Goal: Use online tool/utility: Utilize a website feature to perform a specific function

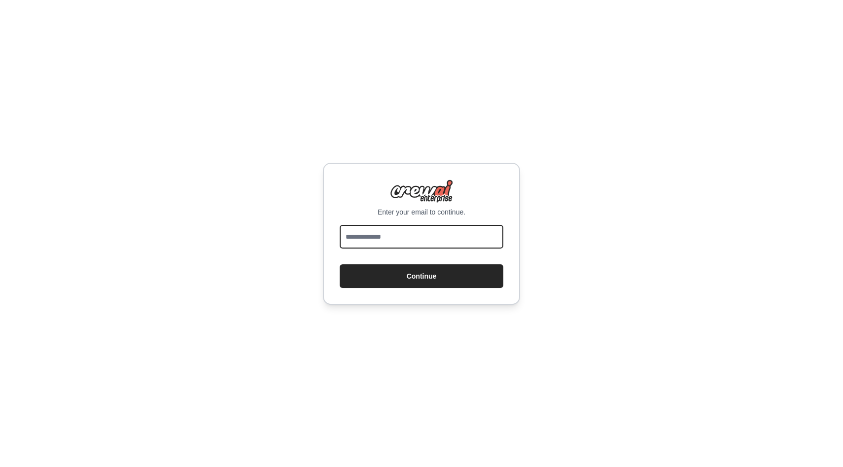
click at [424, 232] on input "email" at bounding box center [422, 237] width 164 height 24
type input "*"
paste input "**********"
type input "**********"
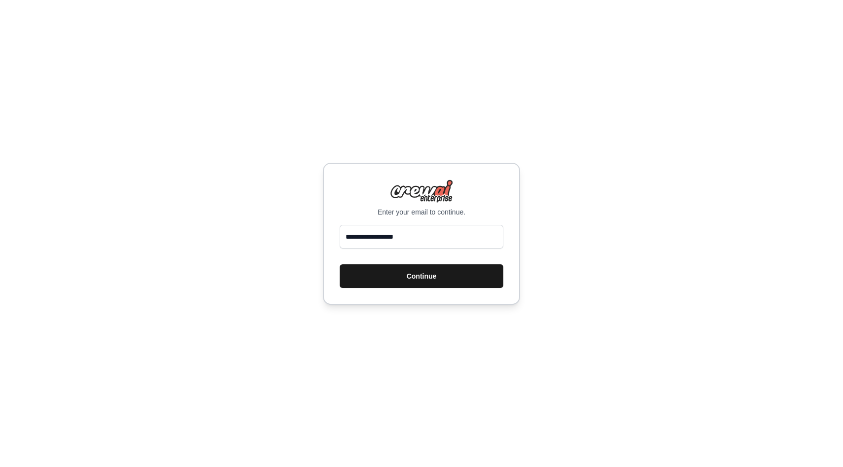
click at [382, 276] on button "Continue" at bounding box center [422, 276] width 164 height 24
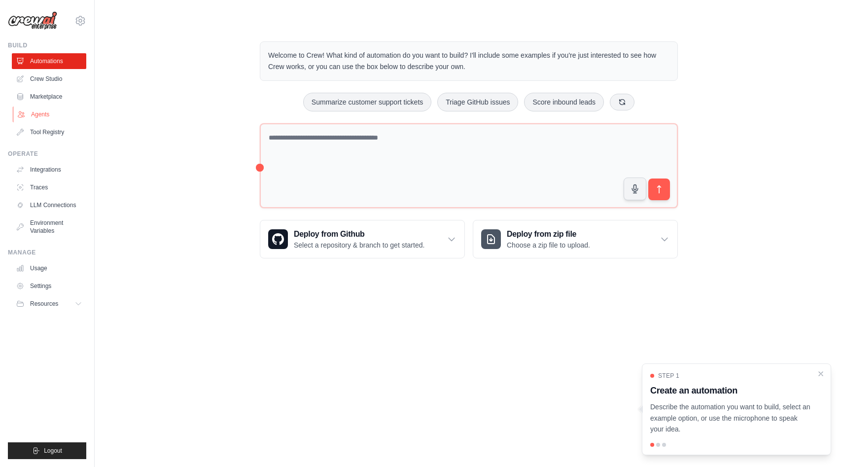
click at [44, 120] on link "Agents" at bounding box center [50, 115] width 74 height 16
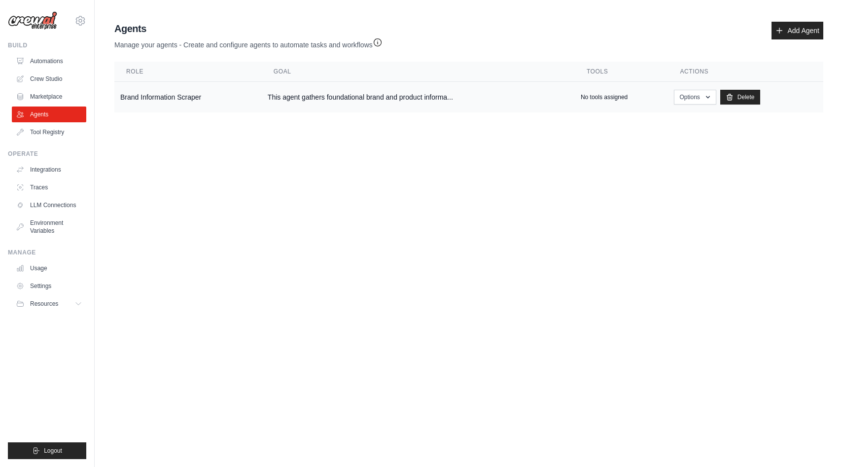
click at [227, 98] on td "Brand Information Scraper" at bounding box center [187, 97] width 147 height 31
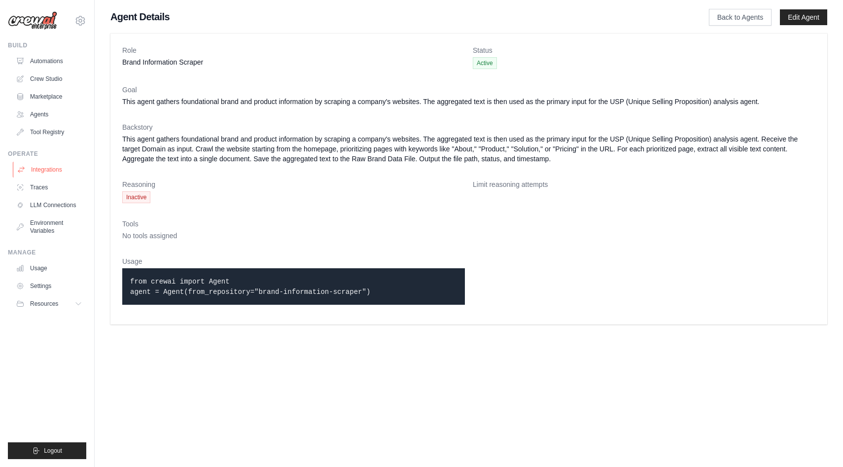
click at [63, 166] on link "Integrations" at bounding box center [50, 170] width 74 height 16
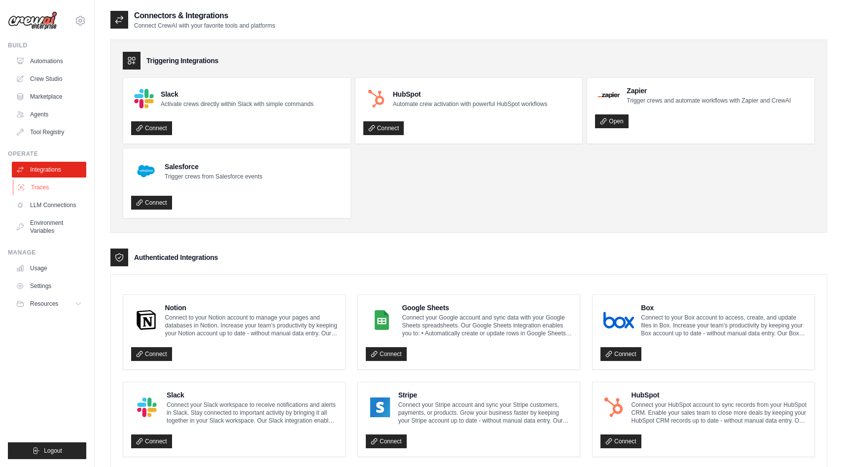
click at [55, 189] on link "Traces" at bounding box center [50, 187] width 74 height 16
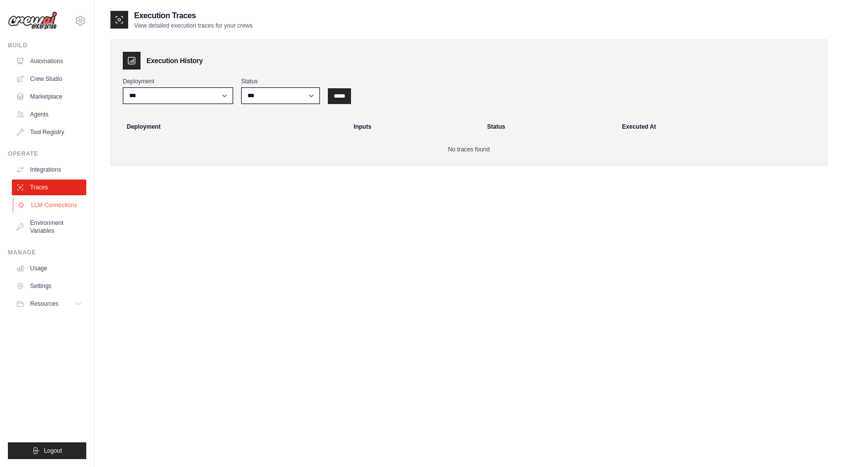
click at [53, 204] on link "LLM Connections" at bounding box center [50, 205] width 74 height 16
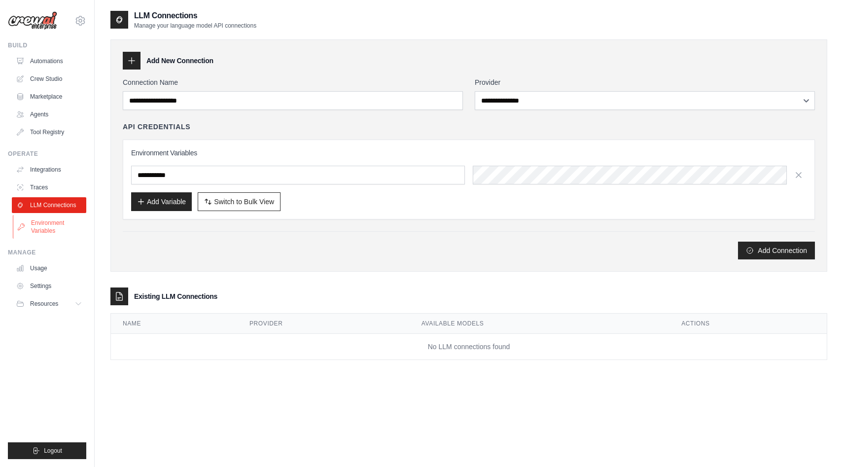
click at [52, 231] on link "Environment Variables" at bounding box center [50, 227] width 74 height 24
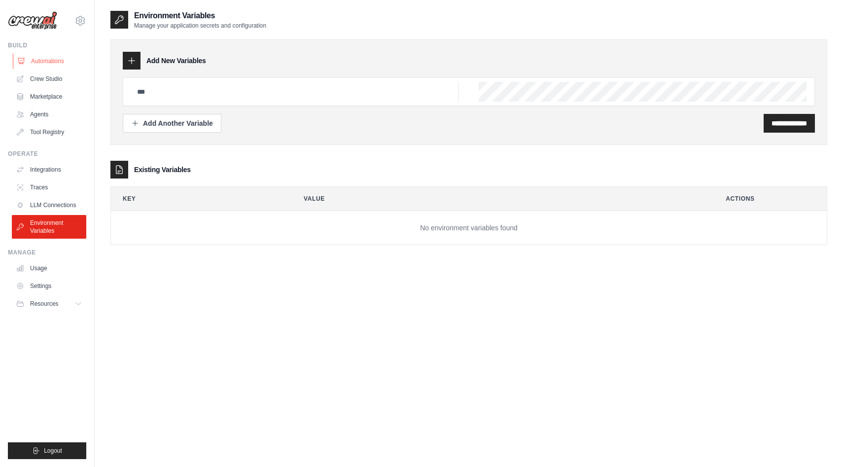
click at [47, 65] on link "Automations" at bounding box center [50, 61] width 74 height 16
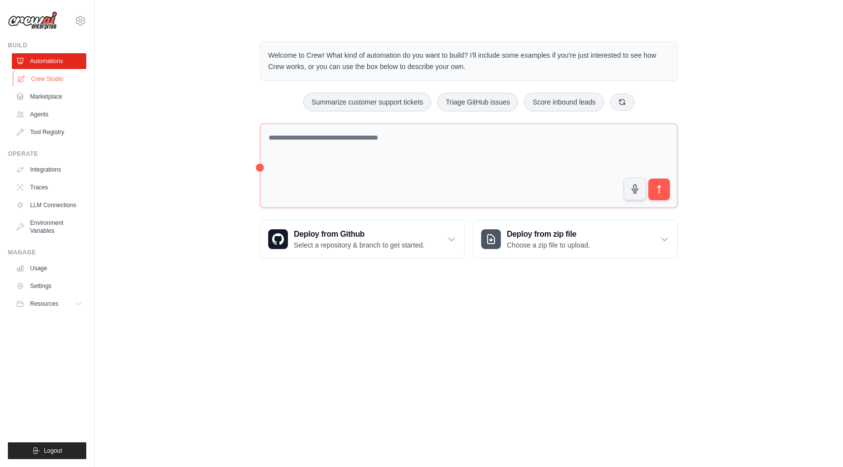
click at [59, 80] on link "Crew Studio" at bounding box center [50, 79] width 74 height 16
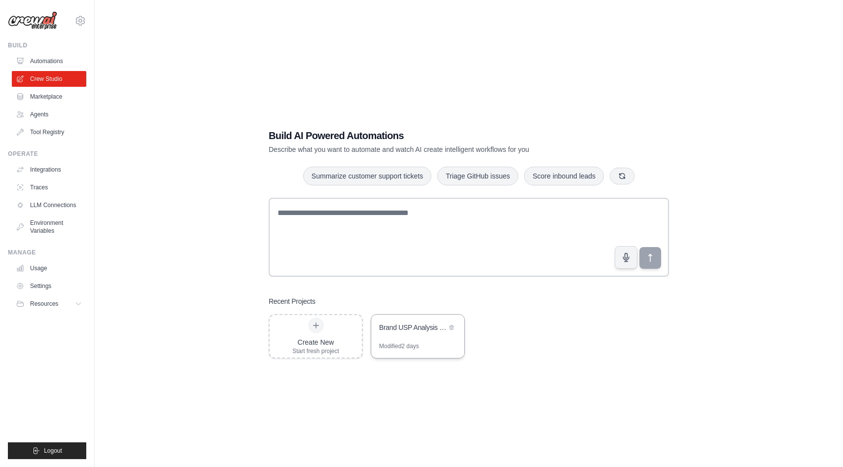
click at [412, 346] on div "Modified 2 days" at bounding box center [399, 346] width 40 height 8
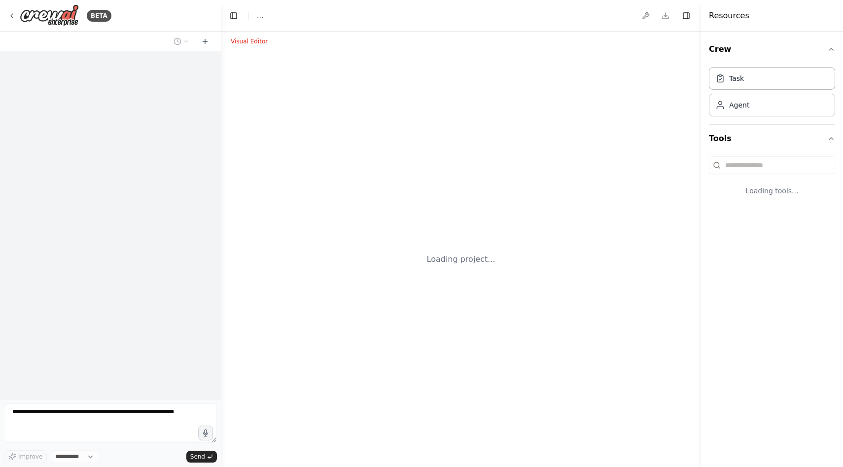
select select "****"
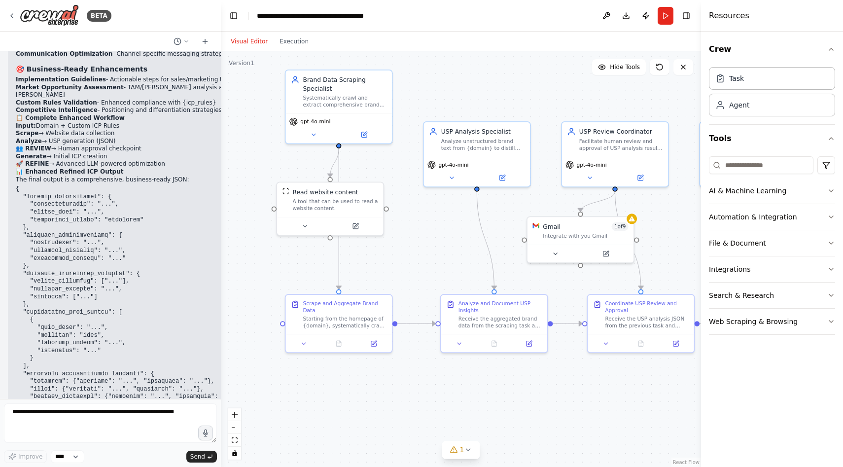
scroll to position [5647, 0]
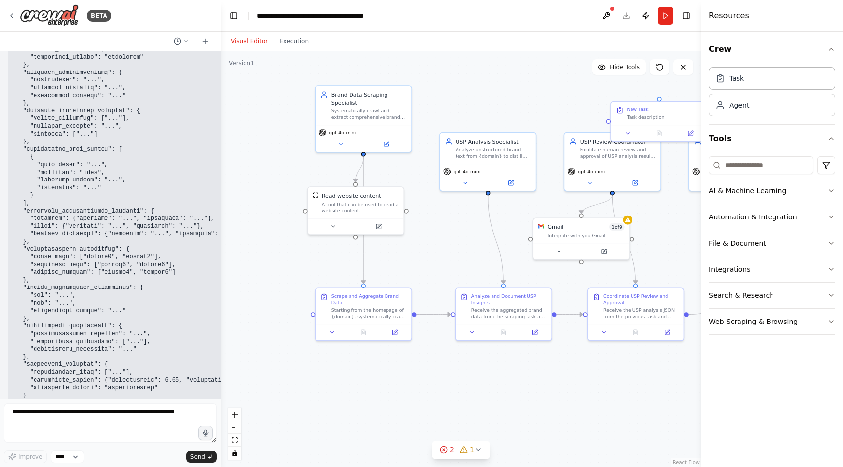
click at [661, 99] on div ".deletable-edge-delete-btn { width: 20px; height: 20px; border: 0px solid #ffff…" at bounding box center [461, 259] width 480 height 416
click at [670, 108] on div "New Task" at bounding box center [664, 108] width 75 height 6
click at [699, 90] on button "Toggle Sidebar" at bounding box center [701, 233] width 8 height 467
click at [698, 94] on button "Toggle Sidebar" at bounding box center [701, 233] width 8 height 467
click at [700, 94] on button "Toggle Sidebar" at bounding box center [701, 233] width 8 height 467
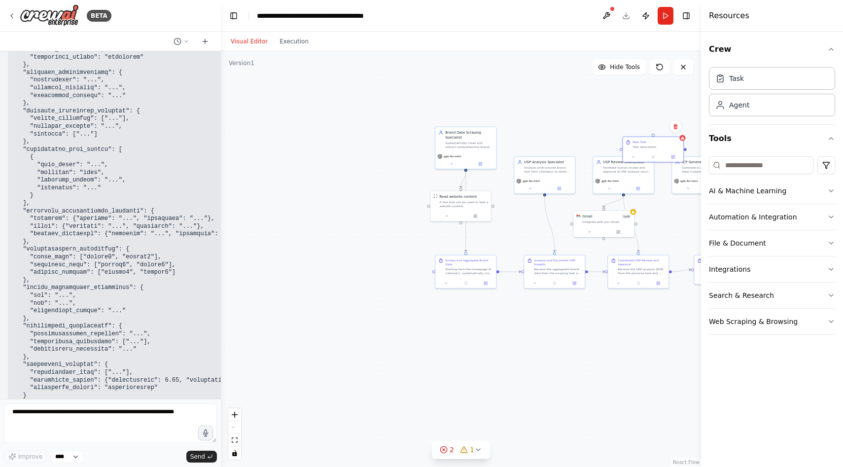
drag, startPoint x: 658, startPoint y: 199, endPoint x: 560, endPoint y: 189, distance: 98.6
click at [560, 189] on div ".deletable-edge-delete-btn { width: 20px; height: 20px; border: 0px solid #ffff…" at bounding box center [461, 259] width 480 height 416
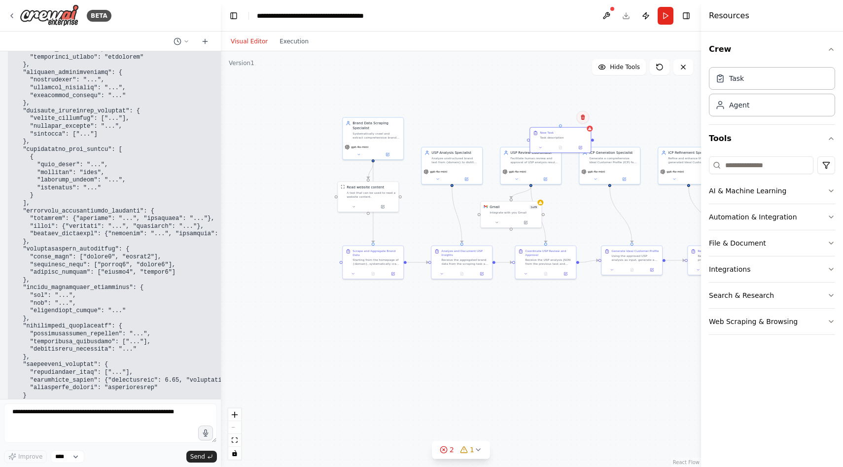
click at [582, 119] on icon at bounding box center [583, 116] width 4 height 5
click at [556, 117] on button "Confirm" at bounding box center [554, 117] width 35 height 12
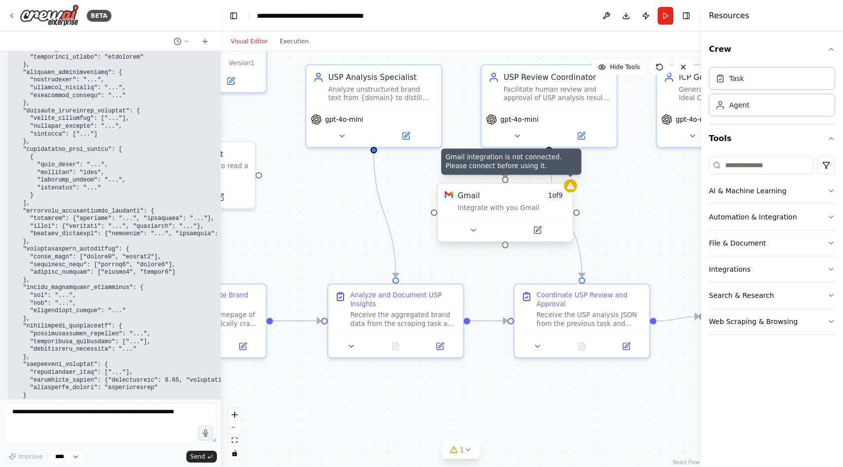
click at [571, 189] on icon at bounding box center [570, 185] width 9 height 9
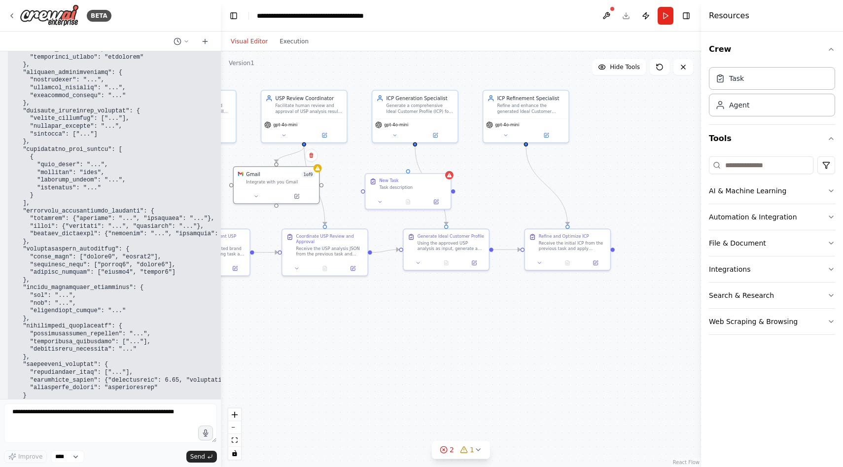
drag, startPoint x: 652, startPoint y: 252, endPoint x: 377, endPoint y: 228, distance: 276.1
click at [377, 228] on div ".deletable-edge-delete-btn { width: 20px; height: 20px; border: 0px solid #ffff…" at bounding box center [461, 259] width 480 height 416
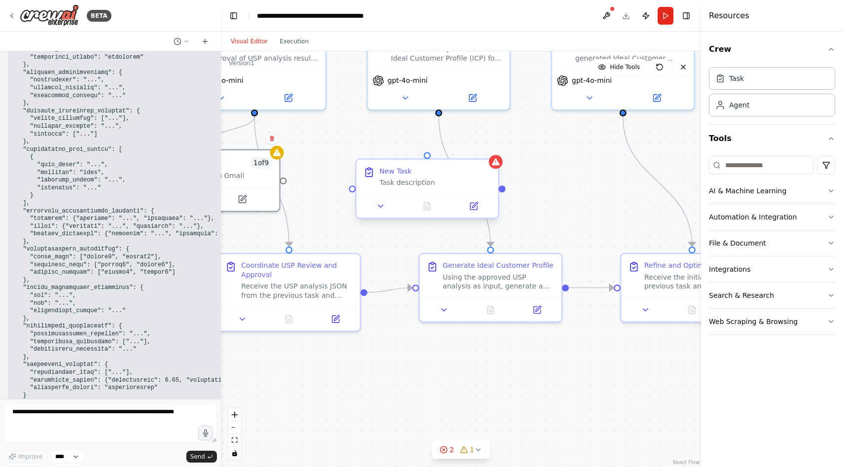
click at [445, 176] on div "New Task Task description" at bounding box center [436, 177] width 112 height 21
click at [495, 148] on button at bounding box center [491, 150] width 13 height 13
click at [470, 153] on button "Confirm" at bounding box center [462, 151] width 35 height 12
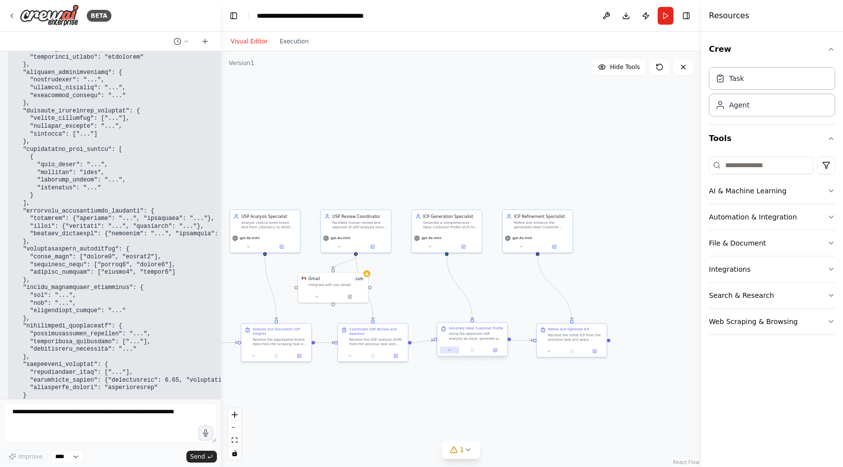
click at [450, 350] on icon at bounding box center [449, 350] width 4 height 4
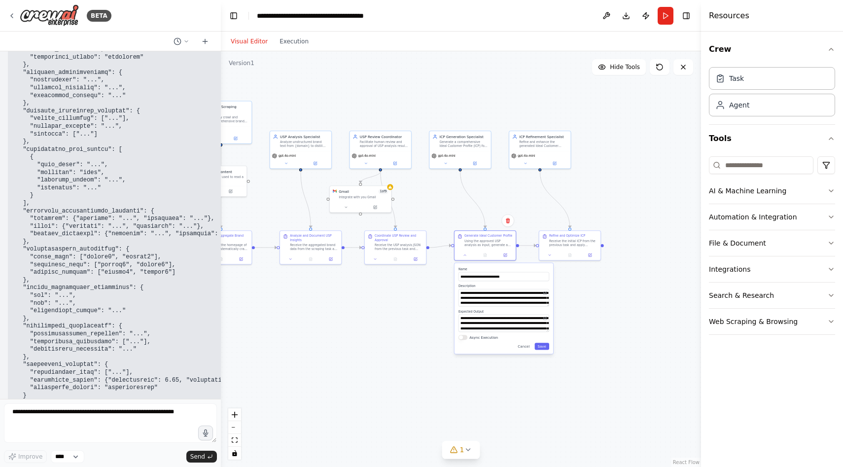
drag, startPoint x: 397, startPoint y: 433, endPoint x: 416, endPoint y: 332, distance: 102.2
click at [416, 332] on div ".deletable-edge-delete-btn { width: 20px; height: 20px; border: 0px solid #ffff…" at bounding box center [461, 259] width 480 height 416
click at [497, 327] on textarea "**********" at bounding box center [504, 324] width 91 height 18
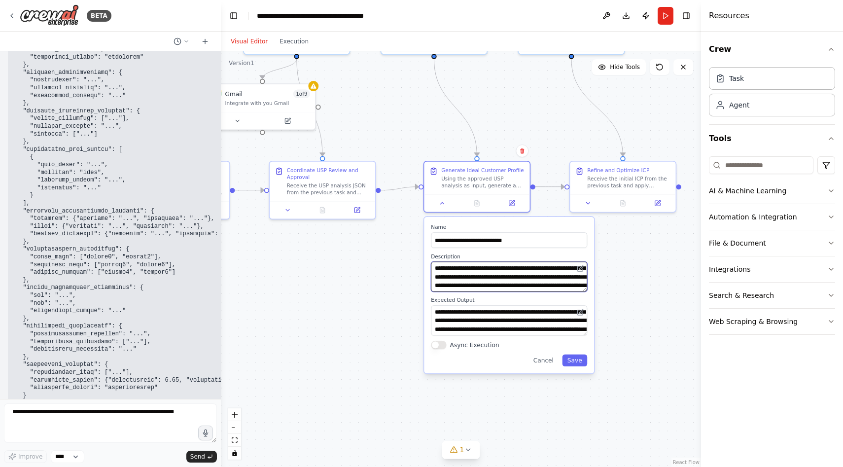
click at [472, 283] on textarea "**********" at bounding box center [509, 277] width 156 height 30
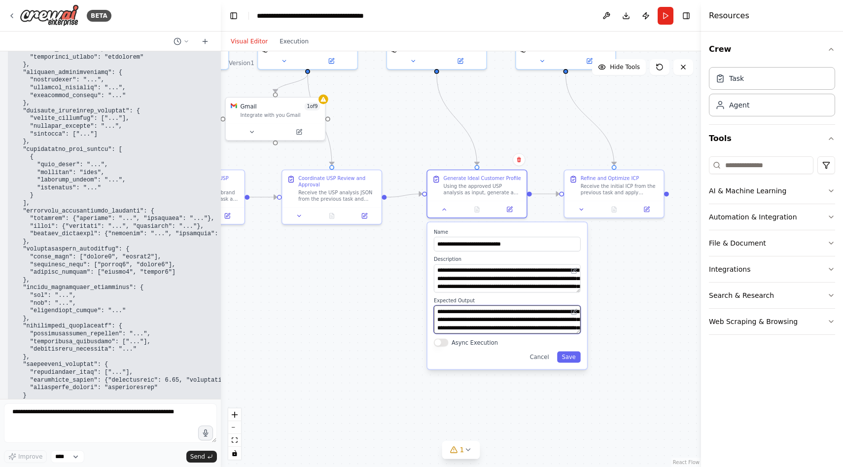
click at [484, 322] on textarea "**********" at bounding box center [507, 319] width 147 height 28
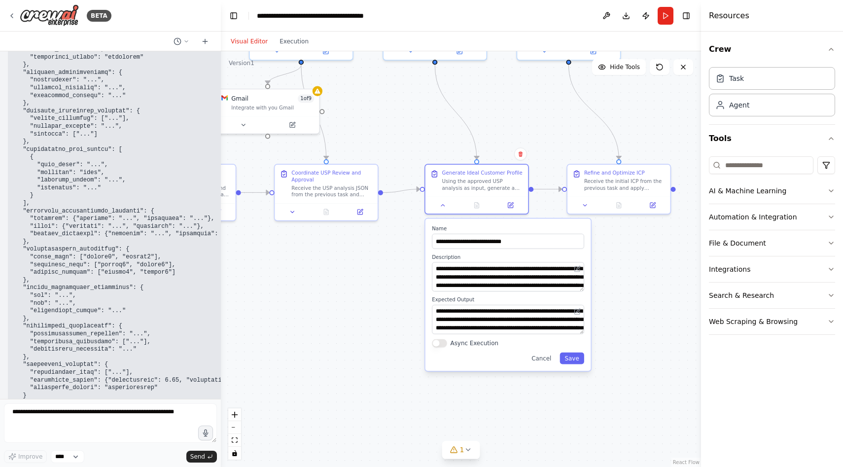
click at [370, 262] on div ".deletable-edge-delete-btn { width: 20px; height: 20px; border: 0px solid #ffff…" at bounding box center [461, 259] width 480 height 416
click at [361, 274] on div ".deletable-edge-delete-btn { width: 20px; height: 20px; border: 0px solid #ffff…" at bounding box center [461, 259] width 480 height 416
click at [391, 283] on div ".deletable-edge-delete-btn { width: 20px; height: 20px; border: 0px solid #ffff…" at bounding box center [461, 259] width 480 height 416
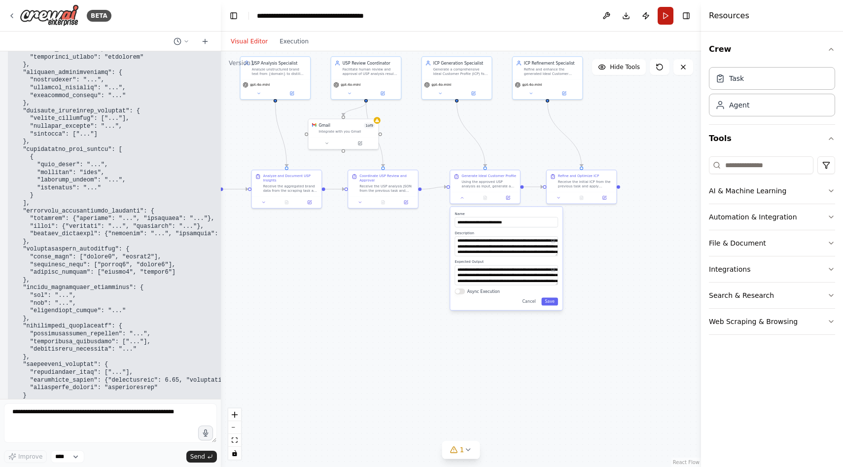
click at [661, 14] on button "Run" at bounding box center [666, 16] width 16 height 18
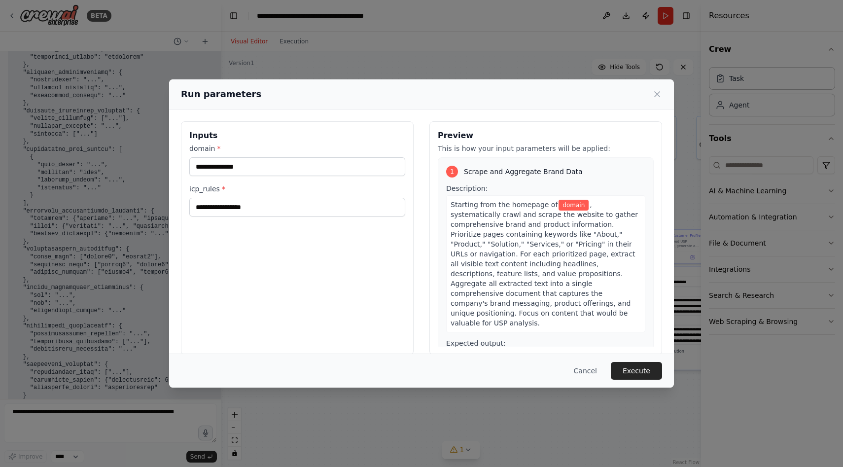
drag, startPoint x: 443, startPoint y: 152, endPoint x: 628, endPoint y: 238, distance: 203.6
click at [628, 238] on body "BETA This agent gathers foundational brand and product information by scraping …" at bounding box center [421, 233] width 843 height 467
click at [366, 171] on input "domain *" at bounding box center [297, 166] width 216 height 19
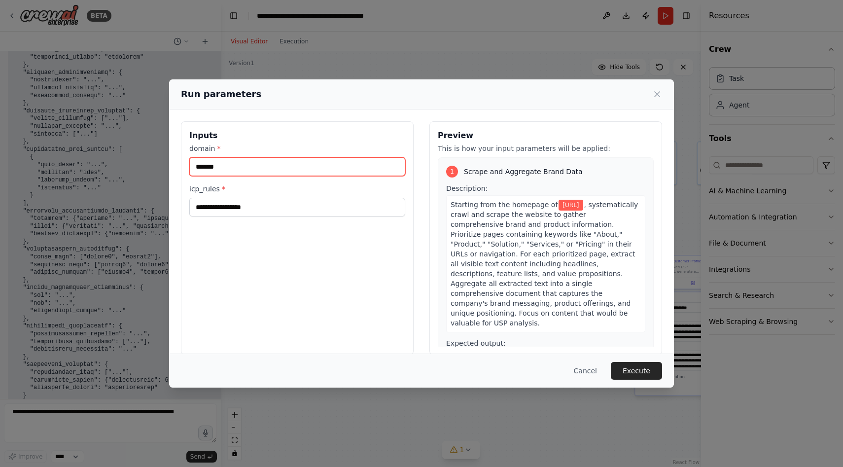
type input "*******"
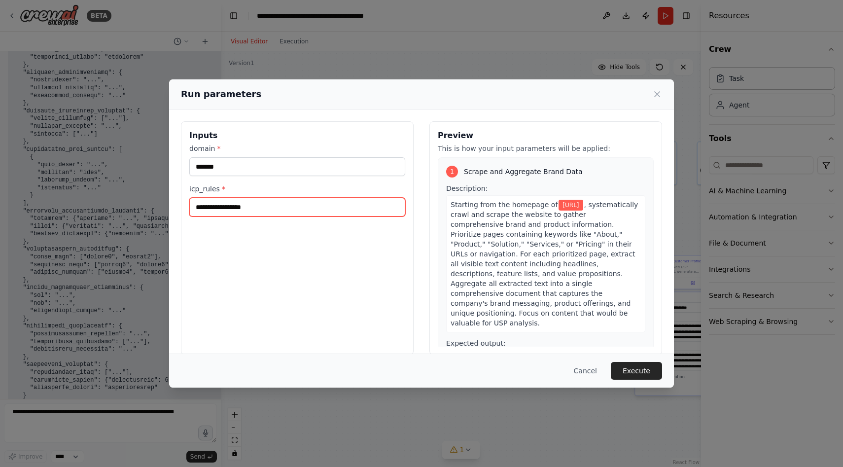
click at [292, 202] on input "icp_rules *" at bounding box center [297, 207] width 216 height 19
type input "****"
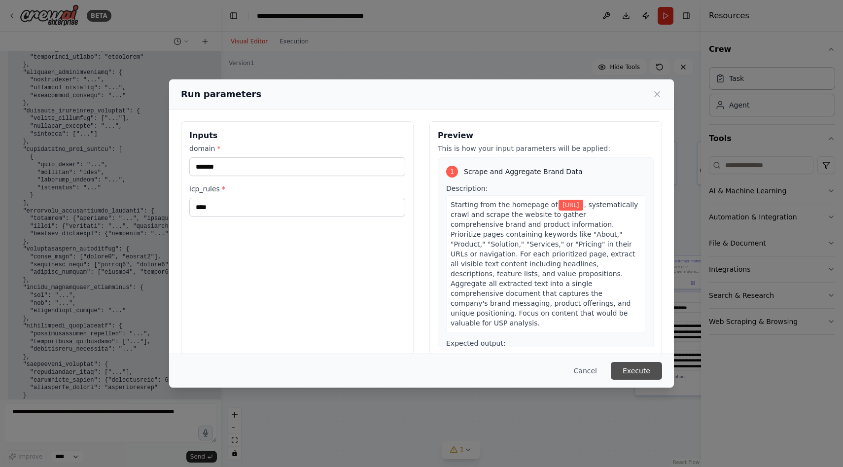
click at [640, 375] on button "Execute" at bounding box center [636, 371] width 51 height 18
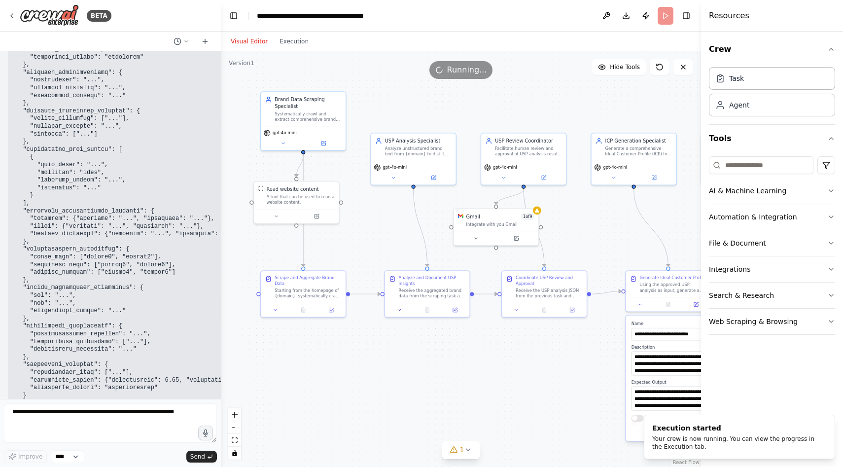
drag, startPoint x: 463, startPoint y: 211, endPoint x: 391, endPoint y: 210, distance: 71.5
click at [391, 210] on div ".deletable-edge-delete-btn { width: 20px; height: 20px; border: 0px solid #ffff…" at bounding box center [461, 259] width 480 height 416
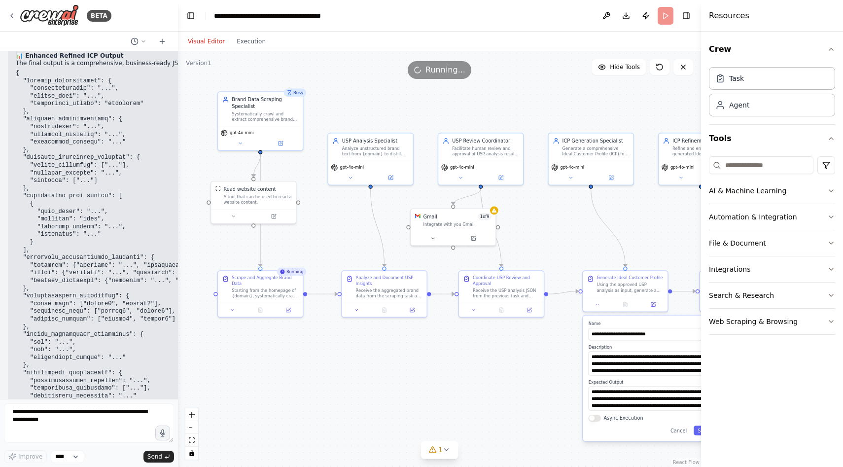
scroll to position [6025, 0]
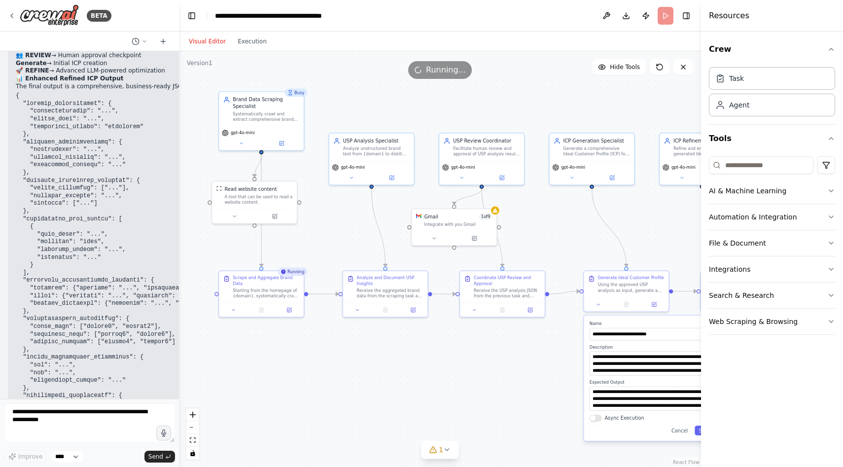
drag, startPoint x: 219, startPoint y: 20, endPoint x: 179, endPoint y: 22, distance: 40.5
click at [179, 22] on div "BETA This agent gathers foundational brand and product information by scraping …" at bounding box center [421, 233] width 843 height 467
click at [615, 68] on span "Hide Tools" at bounding box center [625, 67] width 30 height 8
click at [615, 68] on span "Show Tools" at bounding box center [623, 67] width 33 height 8
click at [265, 310] on button at bounding box center [261, 308] width 29 height 8
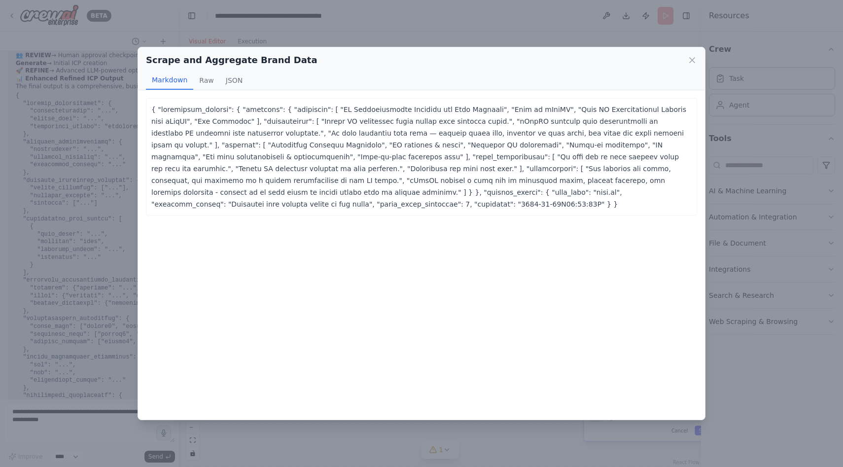
click at [101, 195] on div "Scrape and Aggregate Brand Data Markdown Raw JSON ... Show more { "aggregated_c…" at bounding box center [421, 233] width 843 height 467
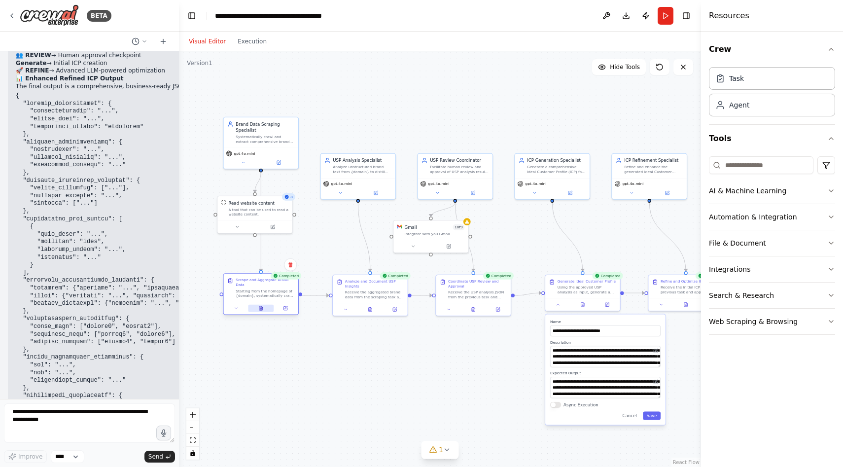
click at [258, 310] on button at bounding box center [261, 308] width 26 height 7
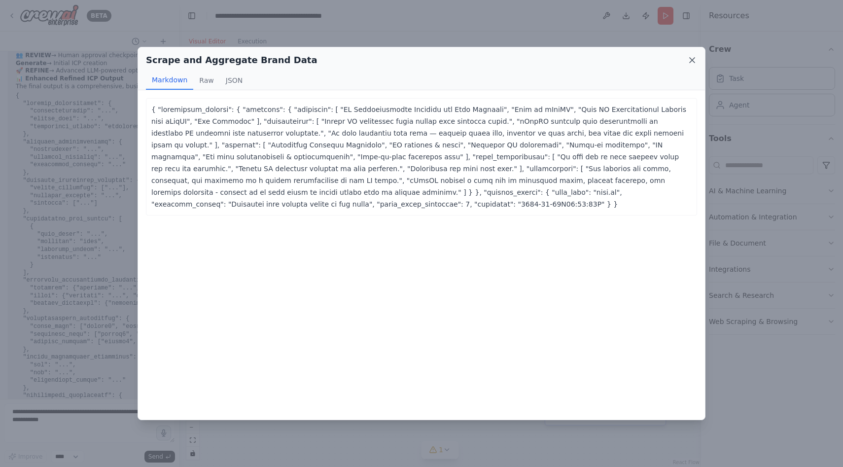
click at [694, 64] on icon at bounding box center [692, 60] width 10 height 10
